Goal: Transaction & Acquisition: Book appointment/travel/reservation

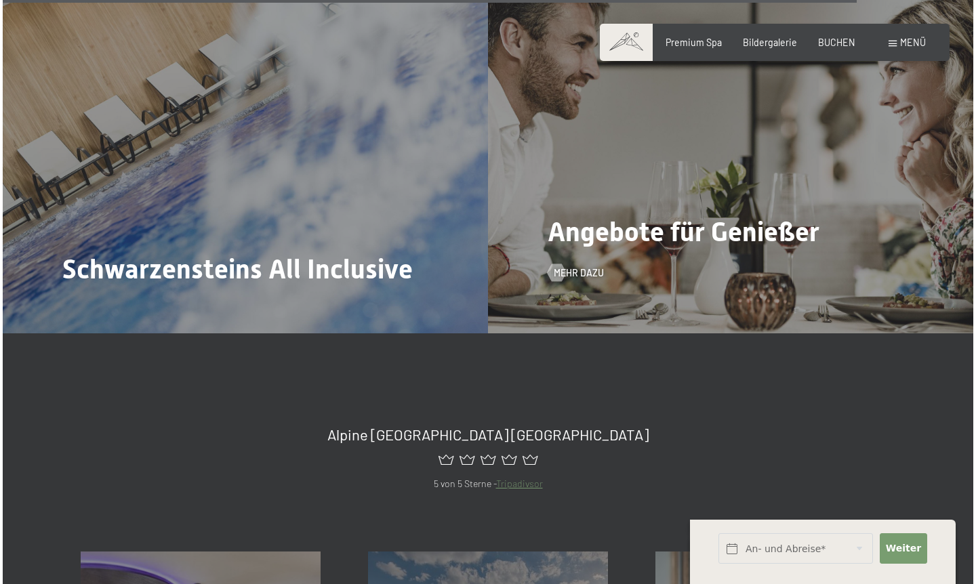
scroll to position [4887, 0]
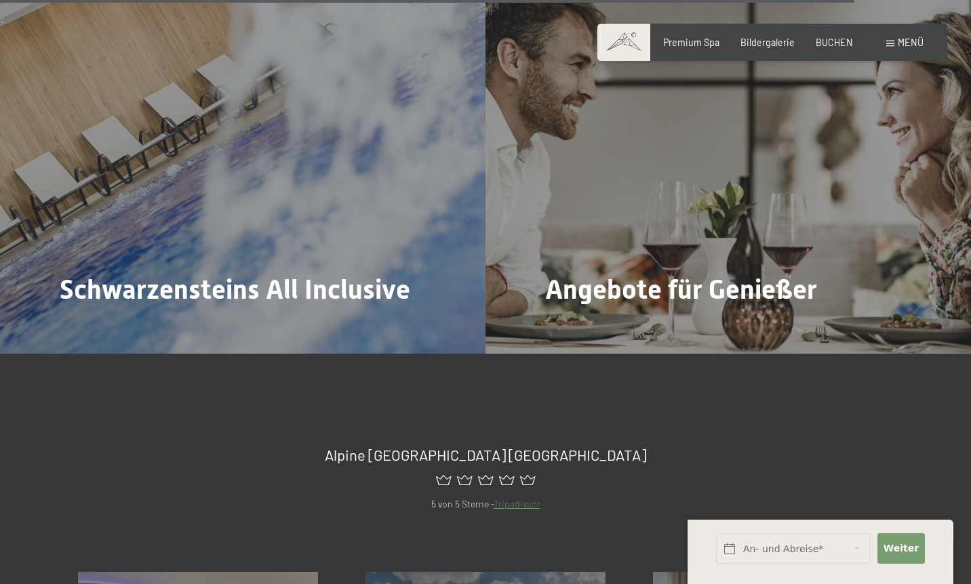
click at [910, 40] on span "Menü" at bounding box center [911, 43] width 26 height 12
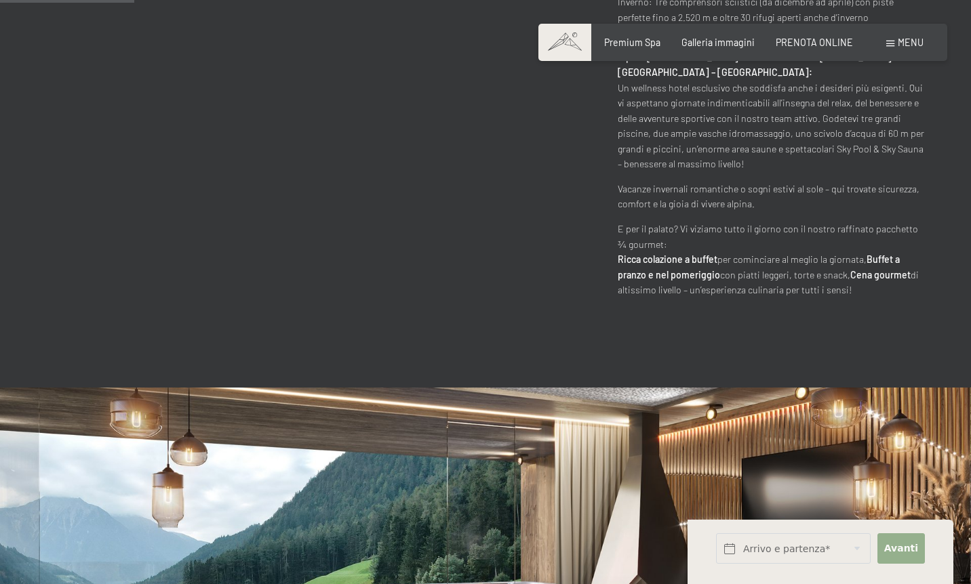
scroll to position [851, 0]
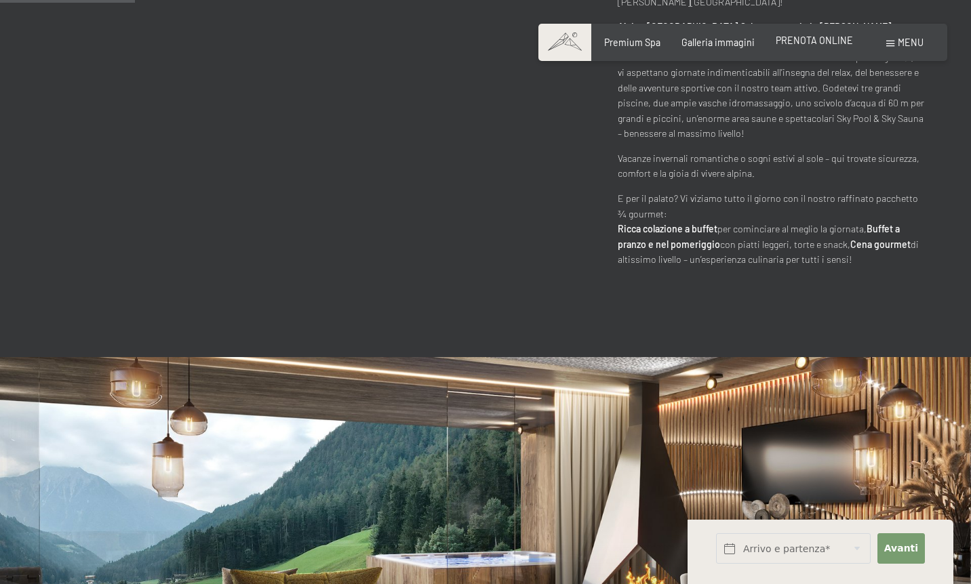
click at [839, 41] on span "PRENOTA ONLINE" at bounding box center [814, 41] width 77 height 12
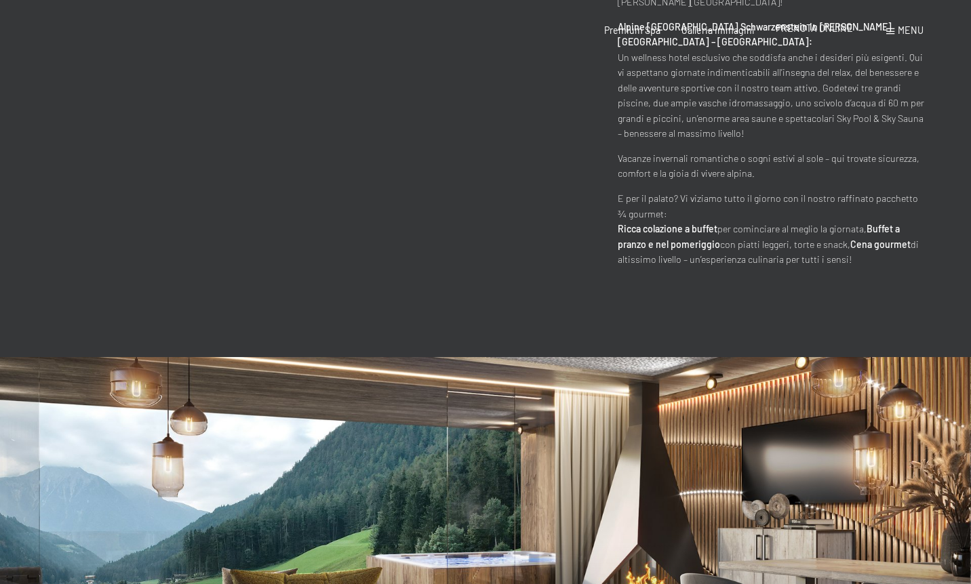
scroll to position [0, 0]
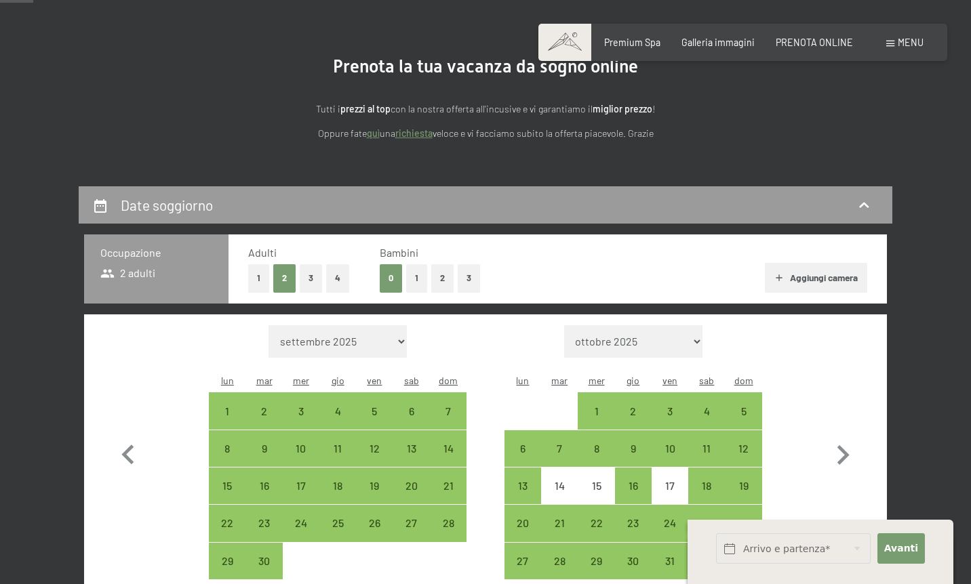
click at [406, 272] on button "1" at bounding box center [416, 278] width 21 height 28
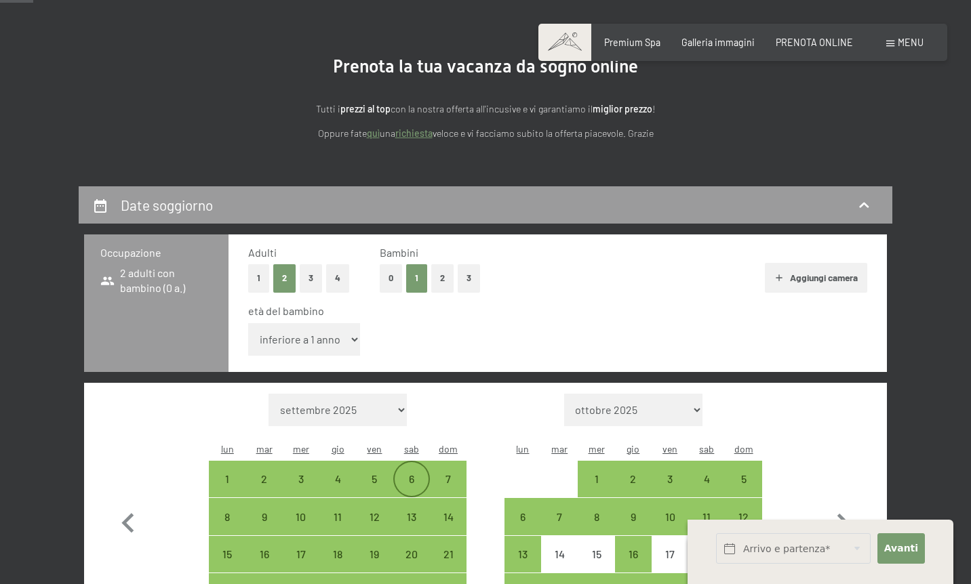
click at [409, 474] on div "6" at bounding box center [412, 491] width 34 height 34
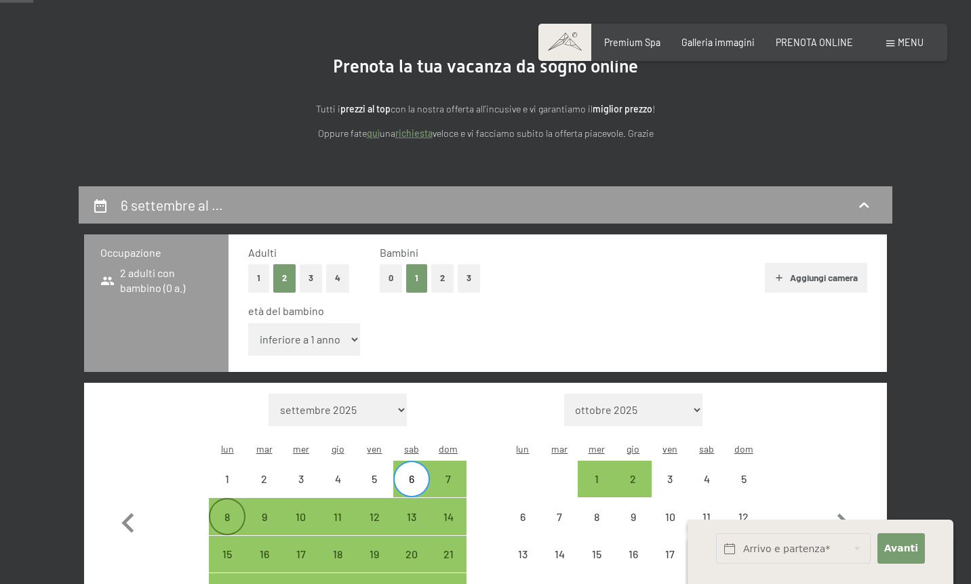
click at [230, 512] on div "8" at bounding box center [227, 529] width 34 height 34
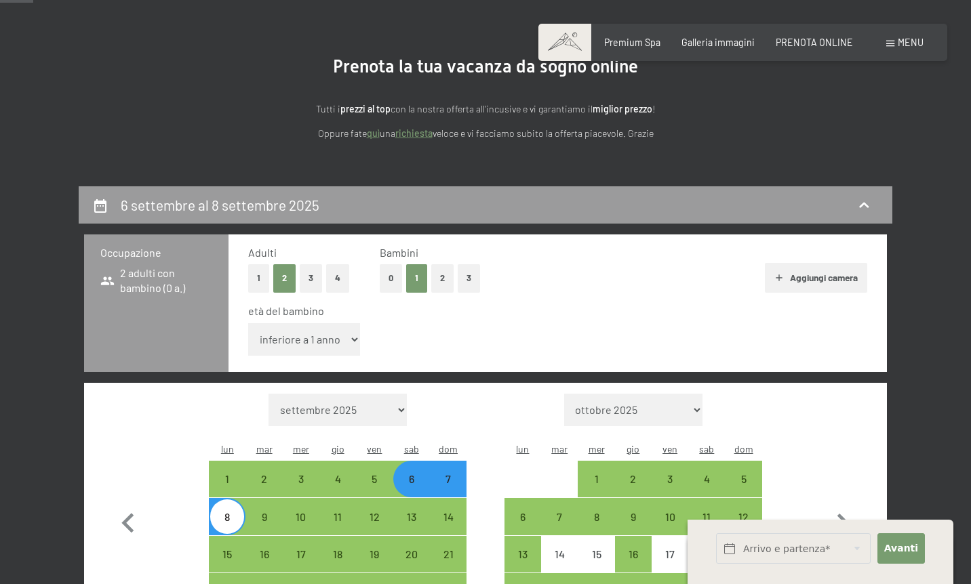
select select "17"
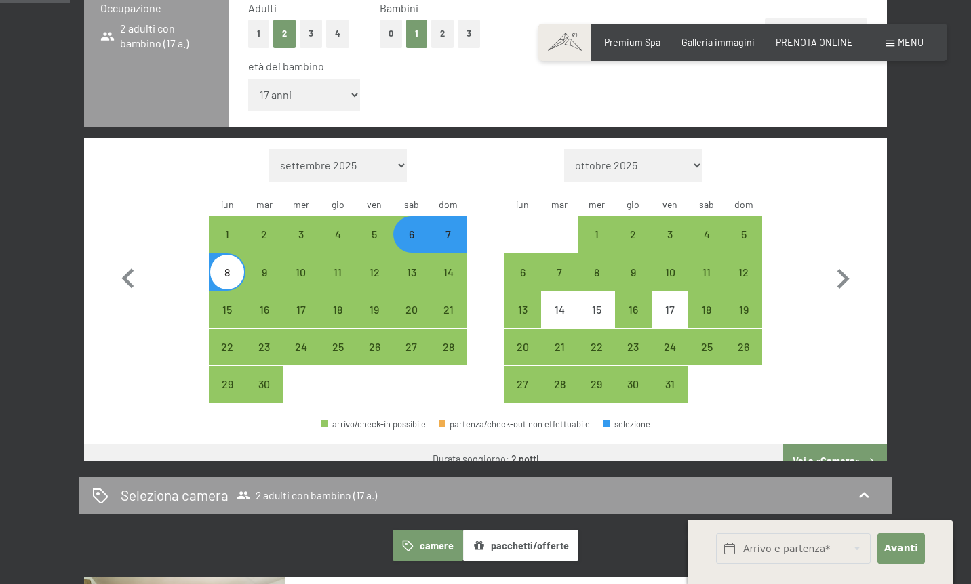
scroll to position [368, 0]
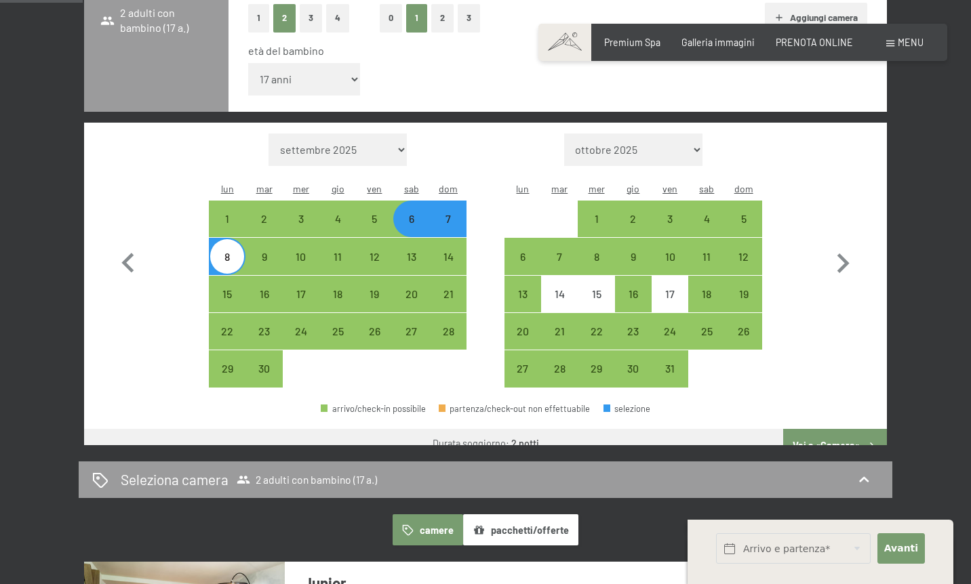
click at [837, 429] on button "Vai a «Camera»" at bounding box center [835, 445] width 104 height 33
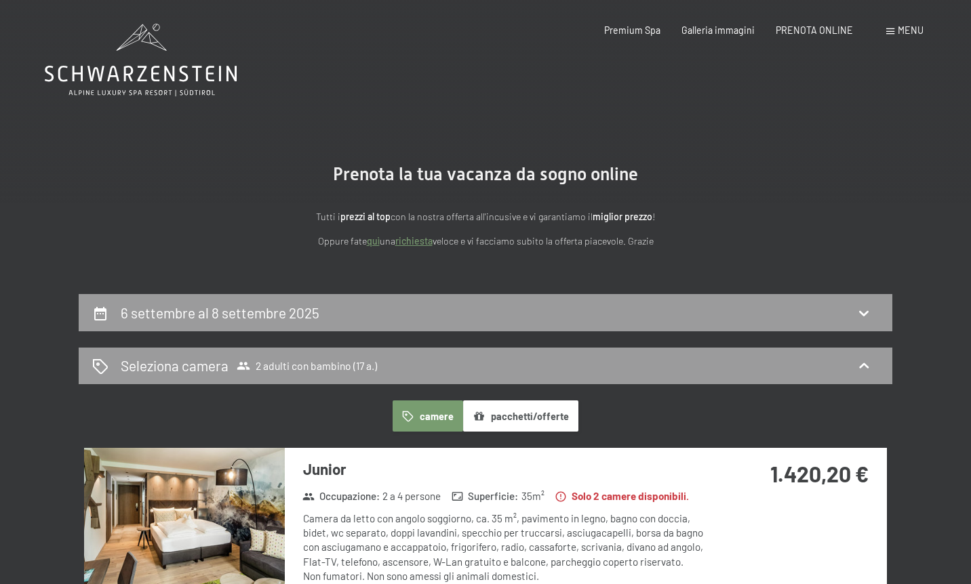
scroll to position [0, 0]
